Goal: Transaction & Acquisition: Purchase product/service

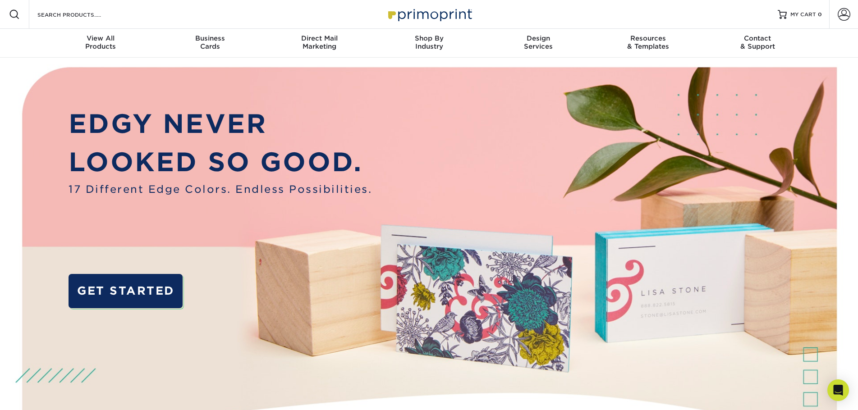
click at [211, 43] on div "Business Cards" at bounding box center [210, 42] width 110 height 16
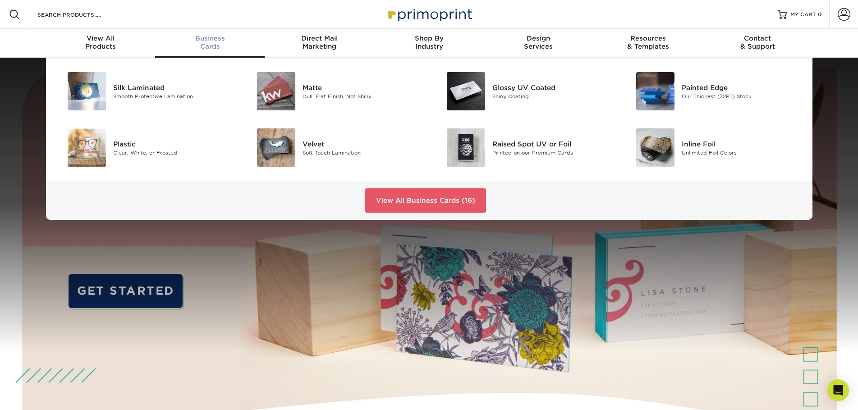
click at [277, 146] on img at bounding box center [276, 147] width 38 height 38
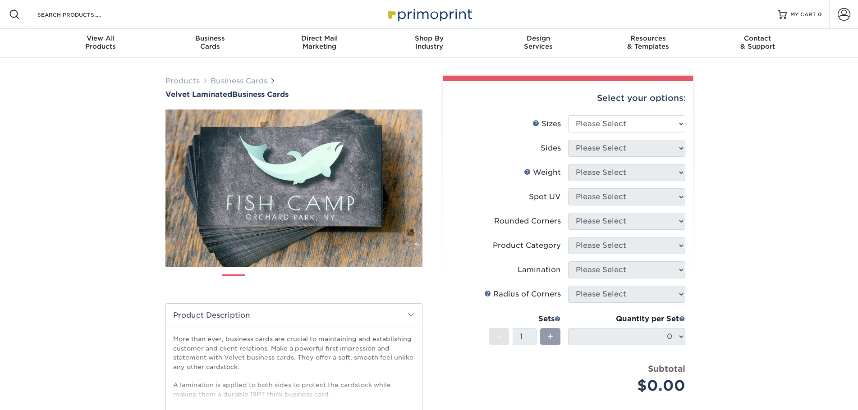
click at [427, 185] on link "Next" at bounding box center [436, 188] width 18 height 18
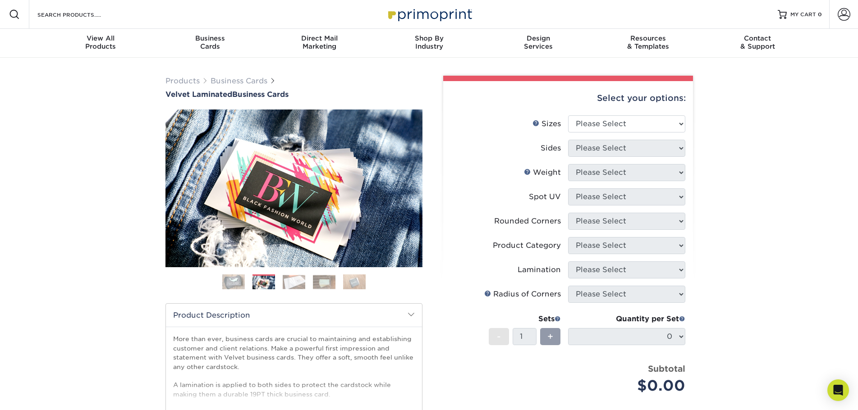
click at [427, 185] on link "Next" at bounding box center [436, 188] width 18 height 18
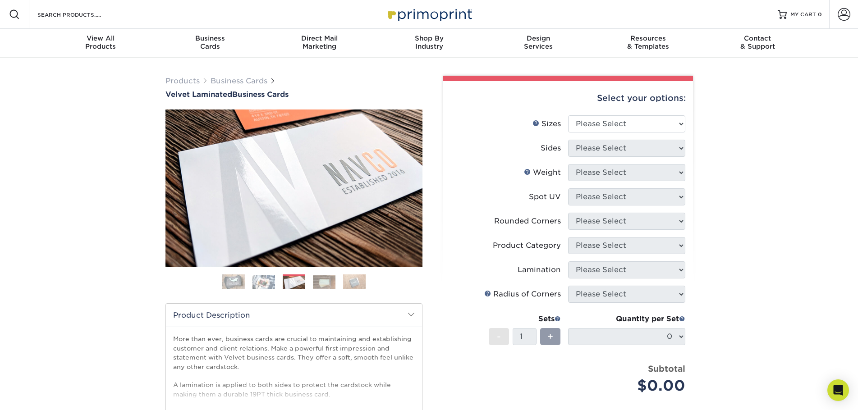
click at [427, 185] on link "Next" at bounding box center [436, 188] width 18 height 18
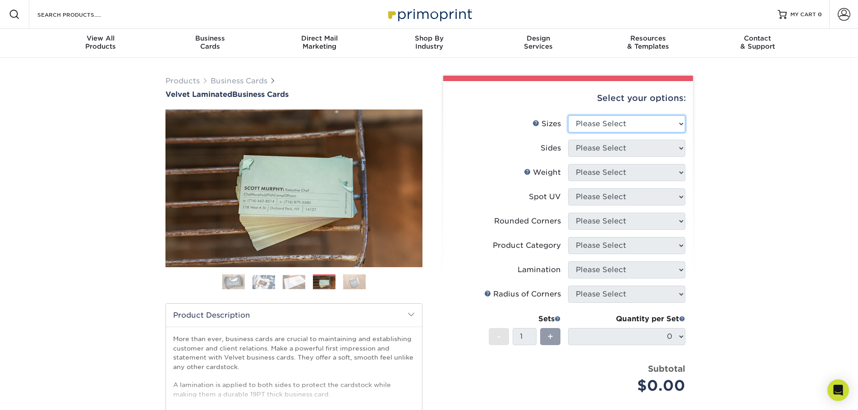
click at [616, 120] on select "Please Select 1.5" x 3.5" - Mini 1.75" x 3.5" - Mini 2" x 2" - Square 2" x 3" -…" at bounding box center [626, 123] width 117 height 17
select select "2.00x3.50"
click at [568, 115] on select "Please Select 1.5" x 3.5" - Mini 1.75" x 3.5" - Mini 2" x 2" - Square 2" x 3" -…" at bounding box center [626, 123] width 117 height 17
click at [618, 148] on select "Please Select Print Both Sides Print Front Only" at bounding box center [626, 148] width 117 height 17
select select "13abbda7-1d64-4f25-8bb2-c179b224825d"
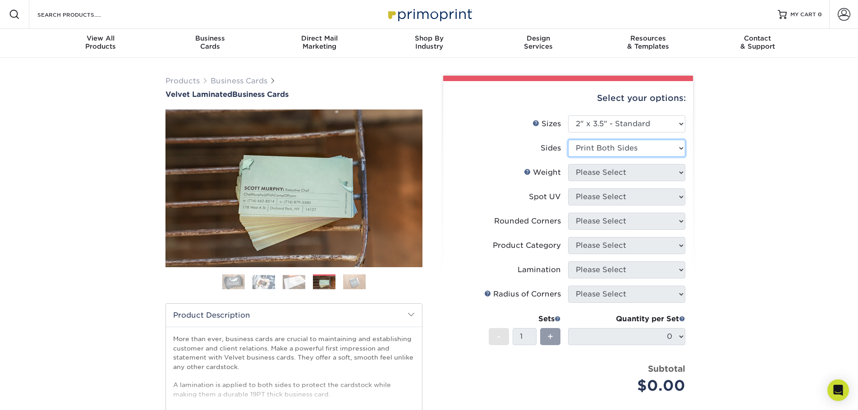
click at [568, 140] on select "Please Select Print Both Sides Print Front Only" at bounding box center [626, 148] width 117 height 17
click at [623, 175] on select "Please Select 16PT" at bounding box center [626, 172] width 117 height 17
select select "16PT"
click at [568, 164] on select "Please Select 16PT" at bounding box center [626, 172] width 117 height 17
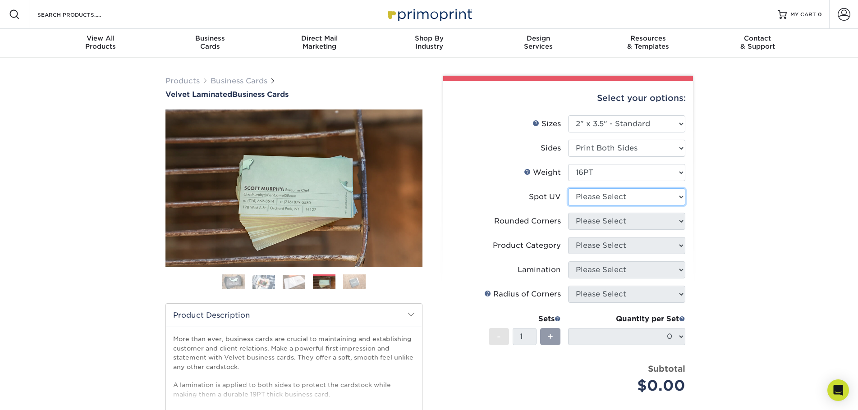
click at [607, 196] on select "Please Select No Spot UV Front and Back (Both Sides) Front Only Back Only" at bounding box center [626, 196] width 117 height 17
select select "0"
click at [568, 188] on select "Please Select No Spot UV Front and Back (Both Sides) Front Only Back Only" at bounding box center [626, 196] width 117 height 17
click at [613, 221] on select "Please Select Yes - Round 2 Corners Yes - Round 4 Corners No" at bounding box center [626, 221] width 117 height 17
click at [228, 281] on img at bounding box center [233, 282] width 23 height 23
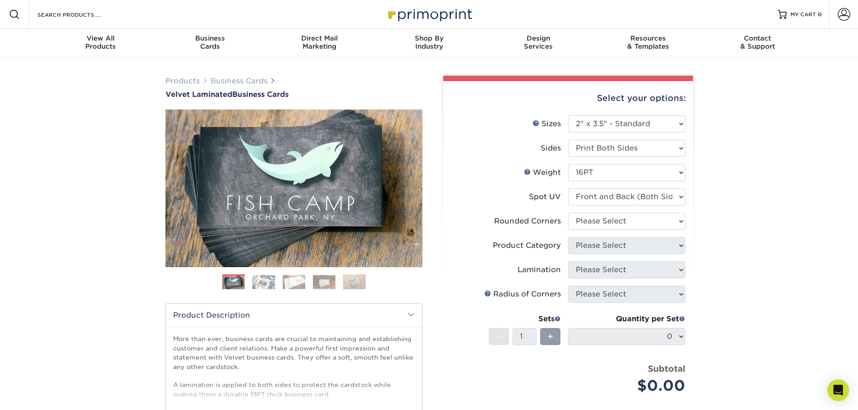
click at [257, 280] on img at bounding box center [263, 282] width 23 height 14
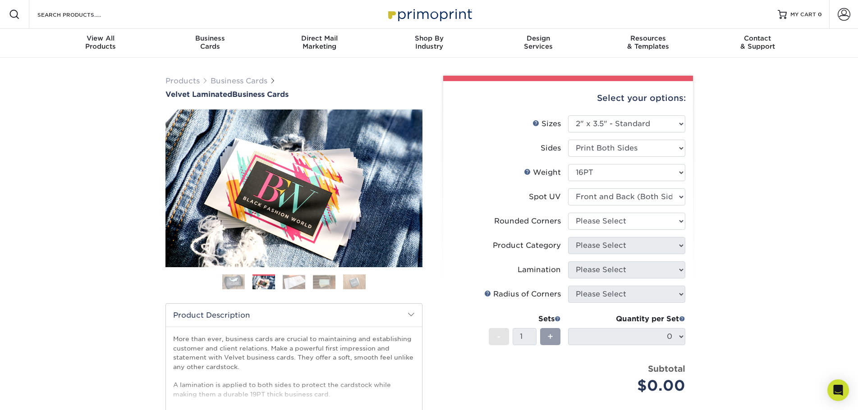
click at [306, 284] on ol at bounding box center [293, 286] width 257 height 22
click at [293, 283] on img at bounding box center [294, 282] width 23 height 14
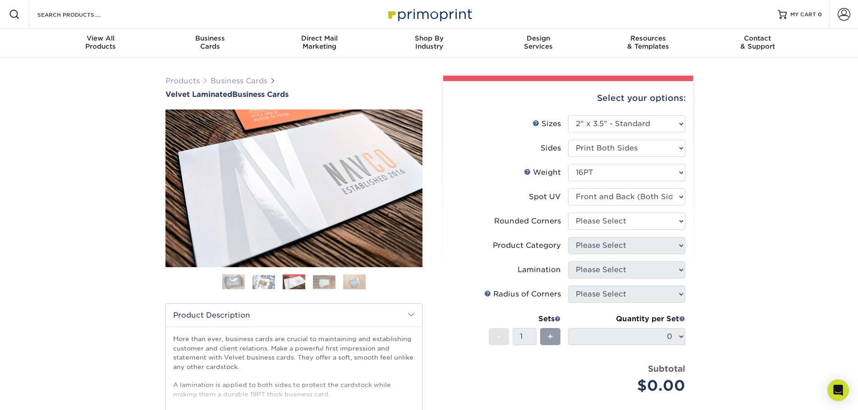
click at [337, 285] on ol at bounding box center [293, 286] width 257 height 22
click at [359, 287] on img at bounding box center [354, 282] width 23 height 16
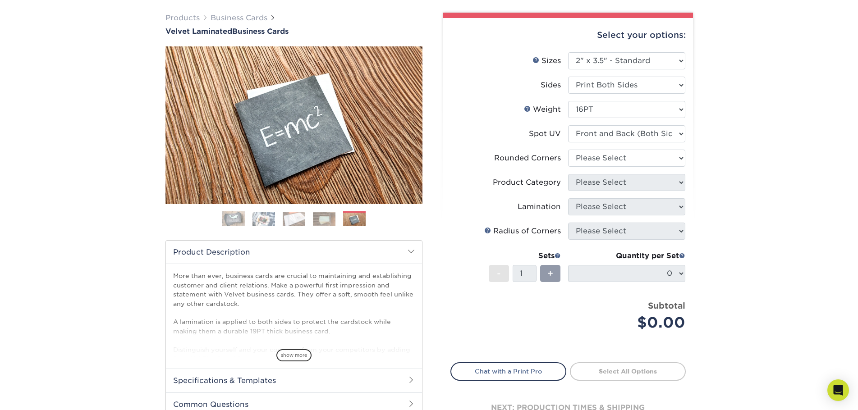
scroll to position [90, 0]
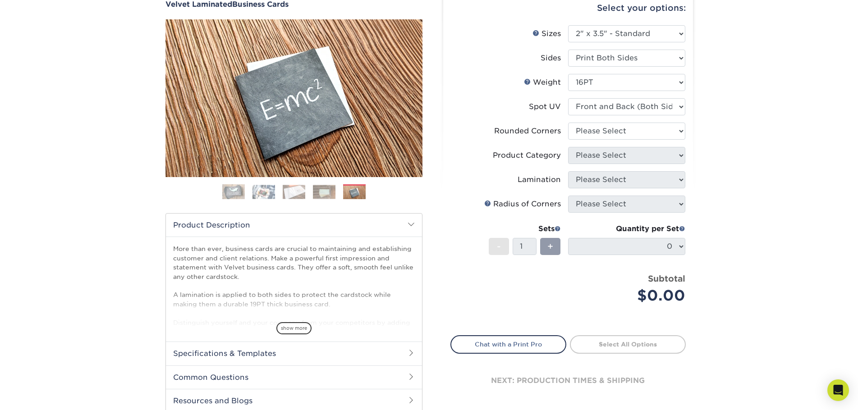
click at [427, 96] on link "Next" at bounding box center [436, 98] width 18 height 18
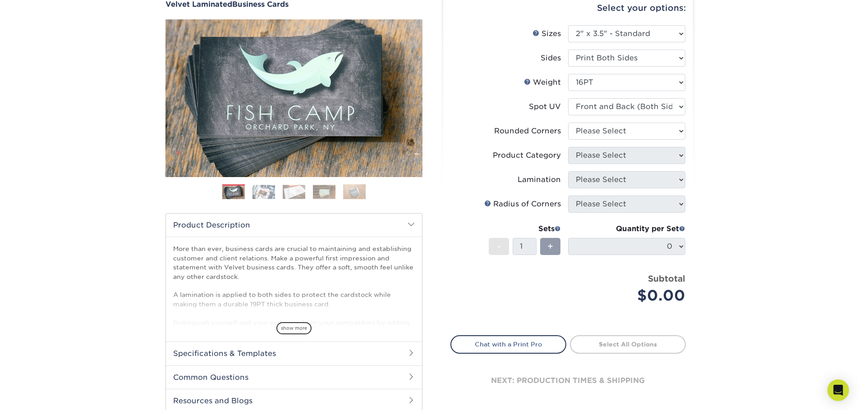
click at [427, 96] on link "Next" at bounding box center [436, 98] width 18 height 18
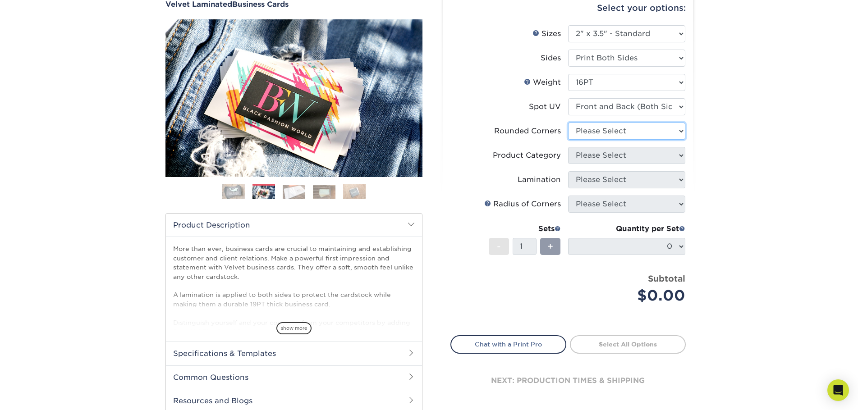
click at [637, 140] on li "Rounded Corners Please Select Yes - Round 2 Corners Yes - Round 4 Corners No" at bounding box center [568, 135] width 234 height 24
select select "7672df9e-0e0a-464d-8e1f-920c575e4da3"
click at [568, 123] on select "Please Select Yes - Round 2 Corners Yes - Round 4 Corners No" at bounding box center [626, 131] width 117 height 17
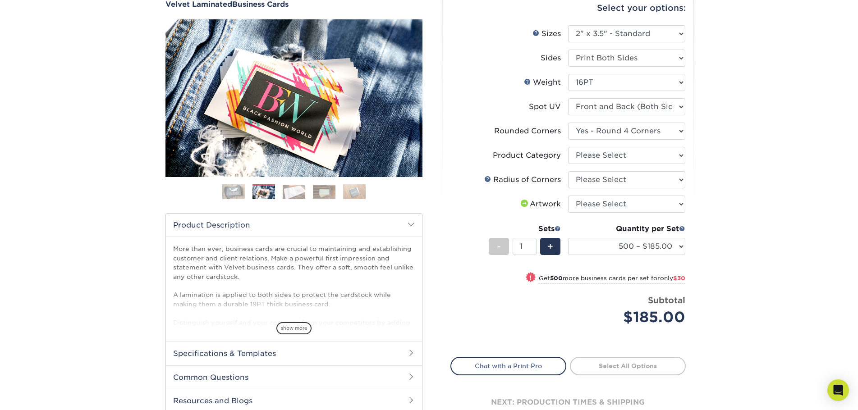
click at [553, 247] on span "+" at bounding box center [550, 247] width 6 height 14
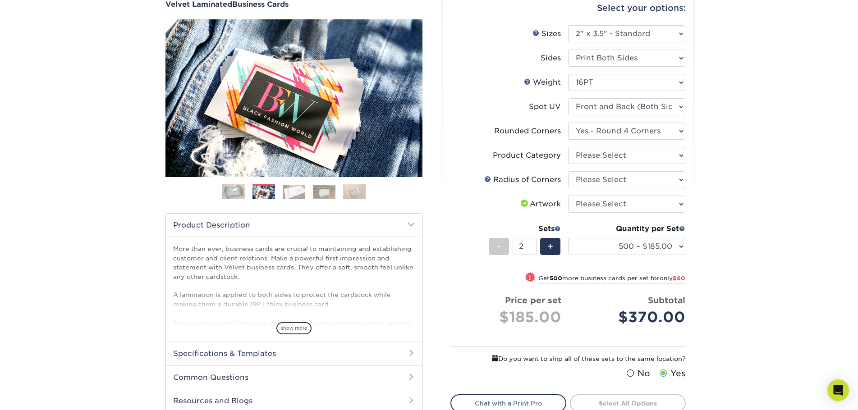
click at [481, 251] on li "Sets - 2 + Quantity per Set 500 – $185.00 1000 – $215.00 2500 – $518.00 5000 – …" at bounding box center [568, 246] width 234 height 53
click at [495, 244] on div "-" at bounding box center [499, 246] width 20 height 17
type input "1"
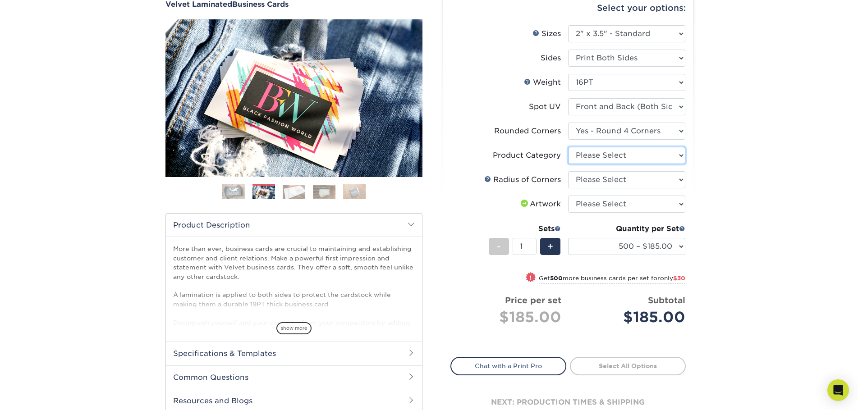
click at [628, 161] on select "Please Select Business Cards" at bounding box center [626, 155] width 117 height 17
select select "3b5148f1-0588-4f88-a218-97bcfdce65c1"
click at [568, 147] on select "Please Select Business Cards" at bounding box center [626, 155] width 117 height 17
click at [614, 169] on li "Product Category Please Select Business Cards" at bounding box center [568, 159] width 234 height 24
click at [612, 180] on select "Please Select Rounded 1/8" Rounded 1/4"" at bounding box center [626, 179] width 117 height 17
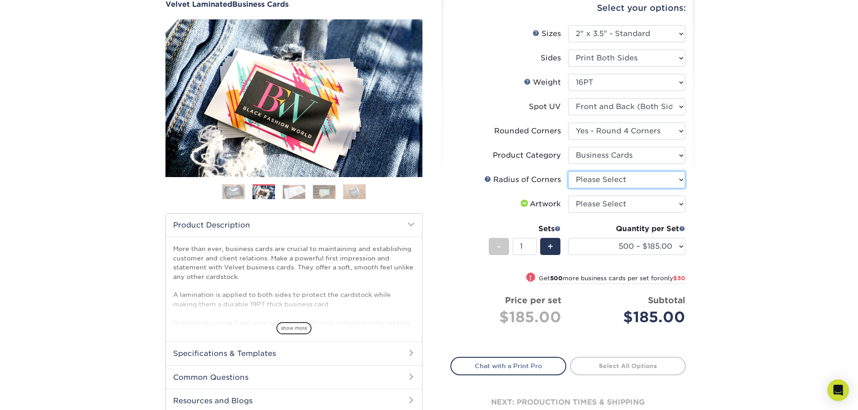
select select "589680c7-ee9a-431b-9d12-d7aeb1386a97"
click at [568, 171] on select "Please Select Rounded 1/8" Rounded 1/4"" at bounding box center [626, 179] width 117 height 17
click at [608, 207] on select "Please Select I will upload files I need a design - $100" at bounding box center [626, 204] width 117 height 17
select select "upload"
click at [568, 196] on select "Please Select I will upload files I need a design - $100" at bounding box center [626, 204] width 117 height 17
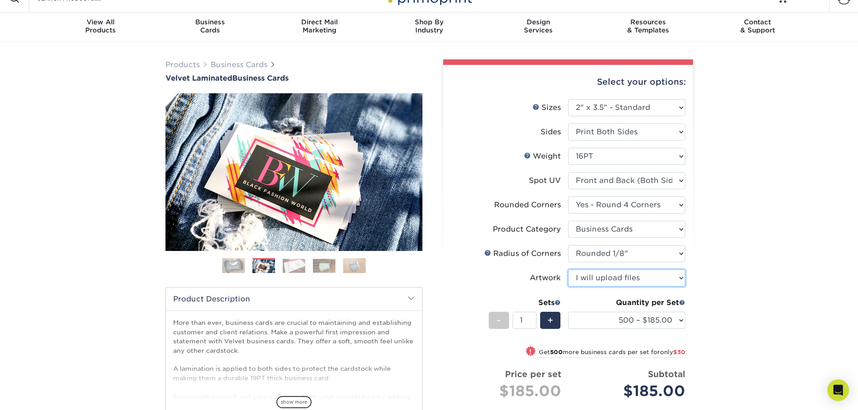
scroll to position [0, 0]
